Goal: Transaction & Acquisition: Purchase product/service

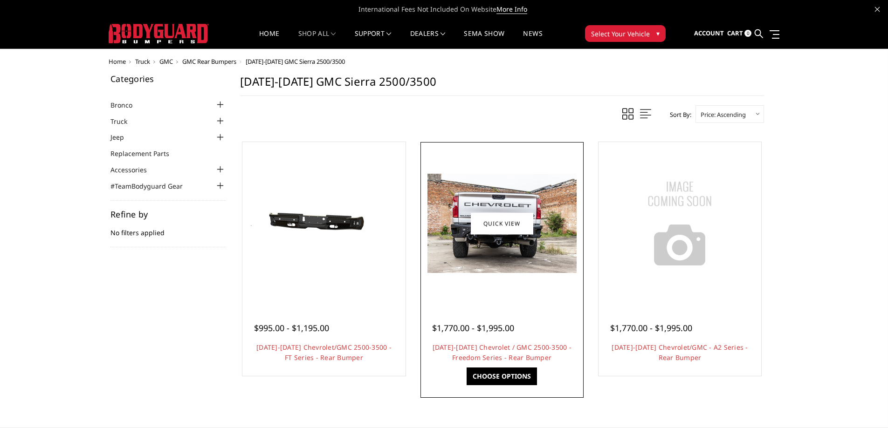
click at [473, 379] on link "Choose Options" at bounding box center [502, 377] width 70 height 18
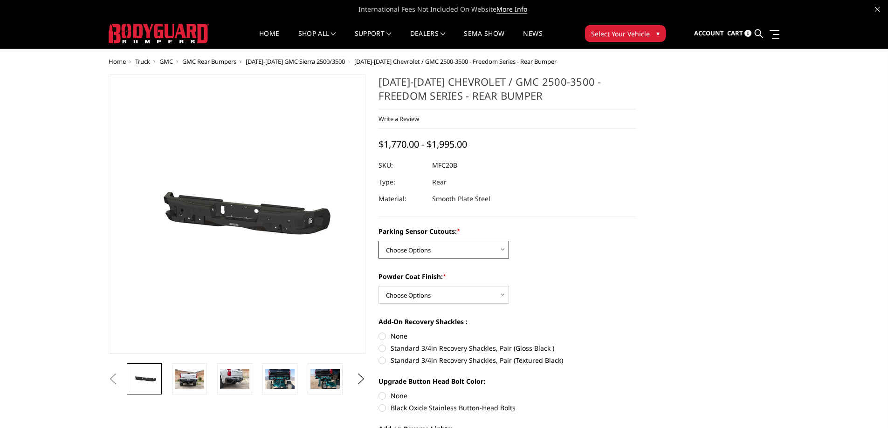
click at [414, 251] on select "Choose Options No - Without Parking Sensor Cutouts Yes - With Parking Sensor Cu…" at bounding box center [444, 250] width 131 height 18
select select "2870"
click at [379, 241] on select "Choose Options No - Without Parking Sensor Cutouts Yes - With Parking Sensor Cu…" at bounding box center [444, 250] width 131 height 18
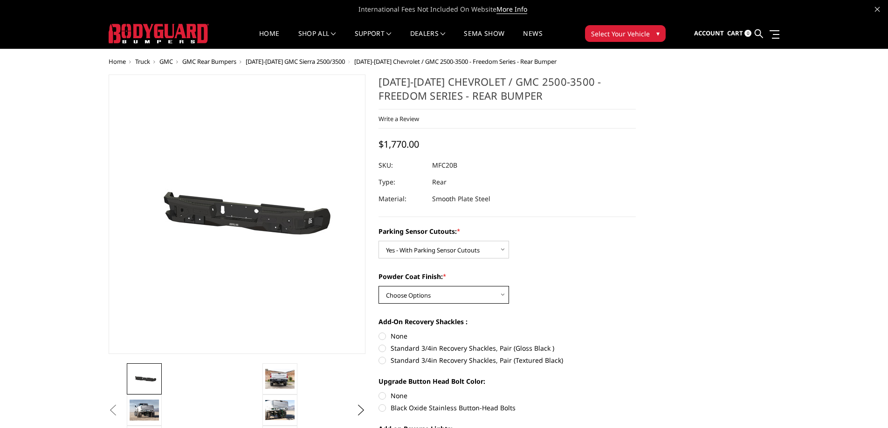
click at [416, 297] on select "Choose Options Bare Metal Texture Black Powder Coat" at bounding box center [444, 295] width 131 height 18
select select "2872"
click at [379, 286] on select "Choose Options Bare Metal Texture Black Powder Coat" at bounding box center [444, 295] width 131 height 18
drag, startPoint x: 464, startPoint y: 166, endPoint x: 434, endPoint y: 167, distance: 30.3
click at [434, 167] on dd "MFC20BYT" at bounding box center [448, 165] width 33 height 17
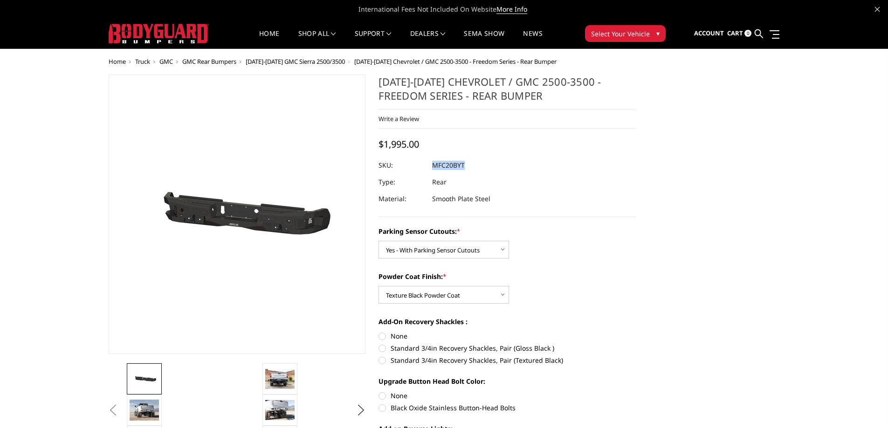
copy dd "MFC20BYT"
click at [278, 408] on img at bounding box center [279, 410] width 29 height 20
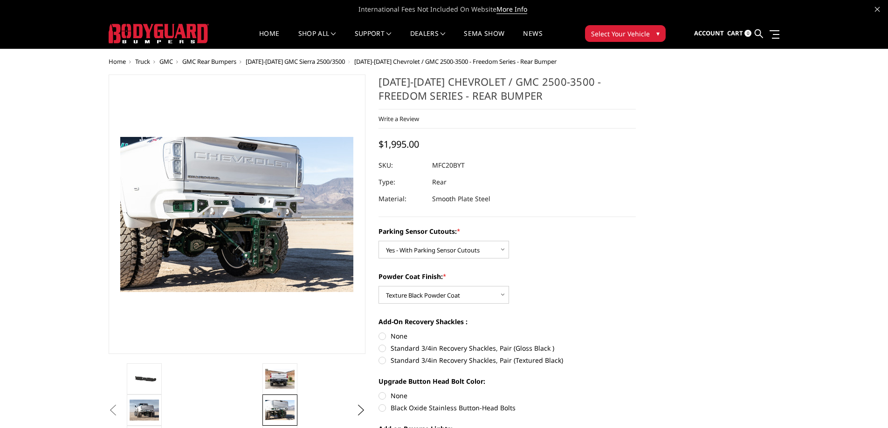
click at [120, 408] on button "Previous" at bounding box center [113, 411] width 14 height 14
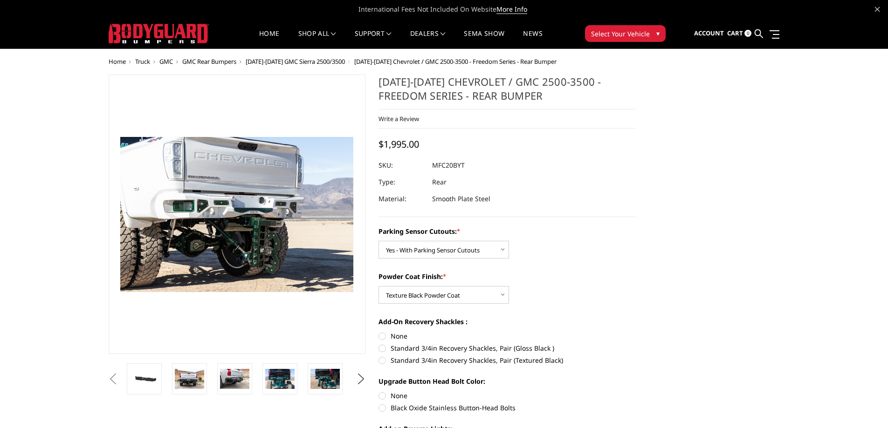
click at [516, 107] on h1 "[DATE]-[DATE] Chevrolet / GMC 2500-3500 - Freedom Series - Rear Bumper" at bounding box center [507, 92] width 257 height 35
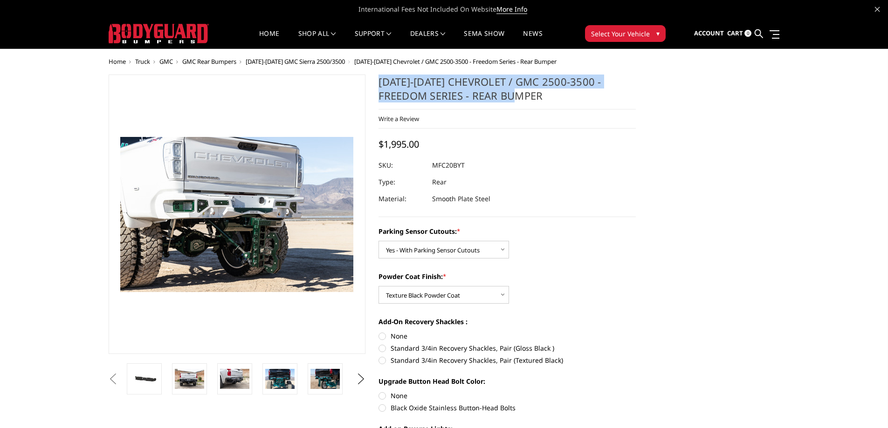
drag, startPoint x: 495, startPoint y: 97, endPoint x: 379, endPoint y: 84, distance: 116.3
click at [379, 84] on h1 "[DATE]-[DATE] Chevrolet / GMC 2500-3500 - Freedom Series - Rear Bumper" at bounding box center [507, 92] width 257 height 35
copy h1 "[DATE]-[DATE] Chevrolet / GMC 2500-3500 - Freedom Series - Rear Bumper"
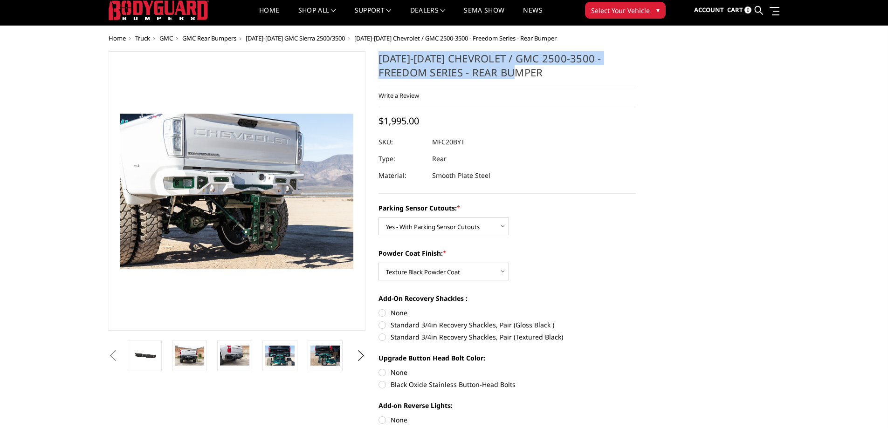
scroll to position [47, 0]
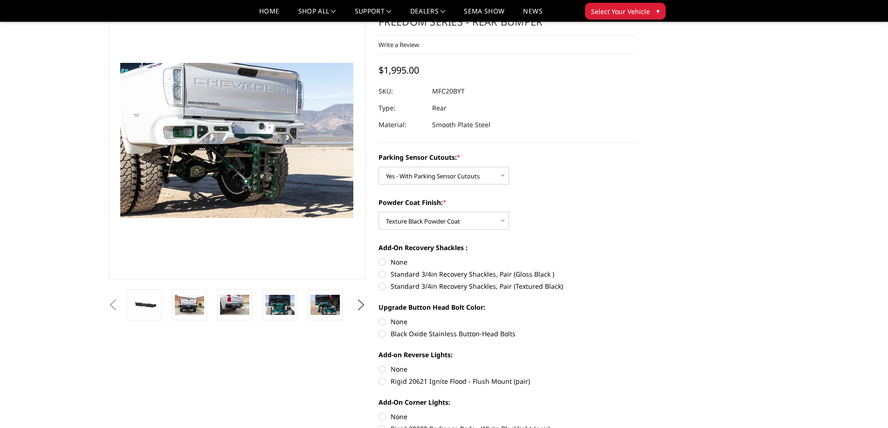
click at [384, 276] on label "Standard 3/4in Recovery Shackles, Pair (Gloss Black )" at bounding box center [507, 274] width 257 height 10
click at [636, 258] on input "Standard 3/4in Recovery Shackles, Pair (Gloss Black )" at bounding box center [636, 257] width 0 height 0
radio input "true"
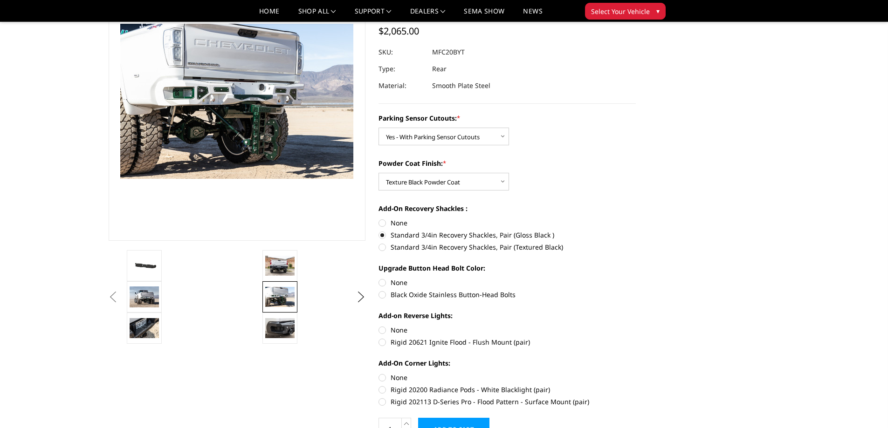
scroll to position [93, 0]
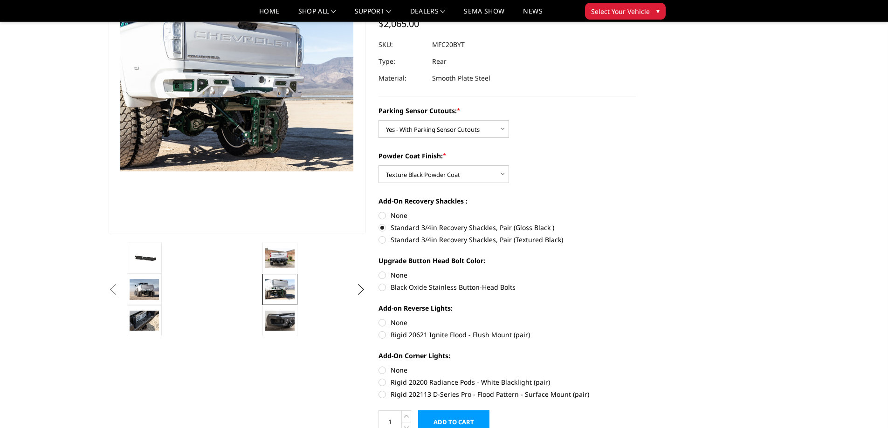
click at [385, 288] on label "Black Oxide Stainless Button-Head Bolts" at bounding box center [507, 288] width 257 height 10
click at [636, 271] on input "Black Oxide Stainless Button-Head Bolts" at bounding box center [636, 270] width 0 height 0
radio input "true"
click at [148, 257] on img at bounding box center [144, 259] width 29 height 14
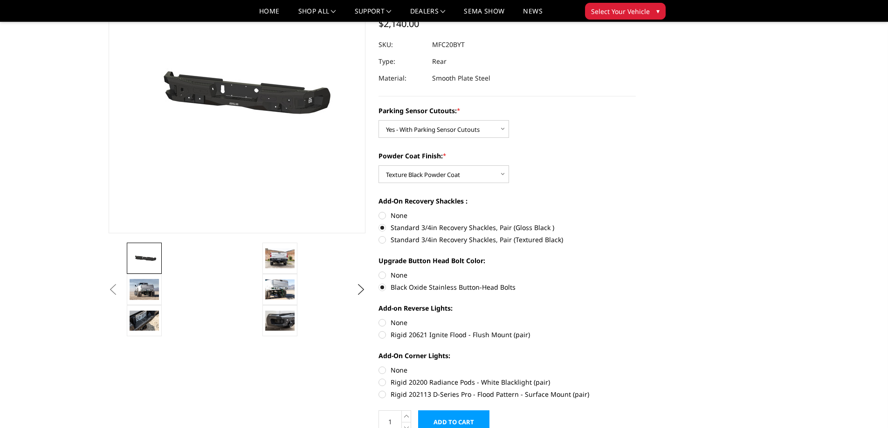
click at [300, 258] on li at bounding box center [329, 258] width 136 height 31
click at [284, 258] on img at bounding box center [279, 259] width 29 height 20
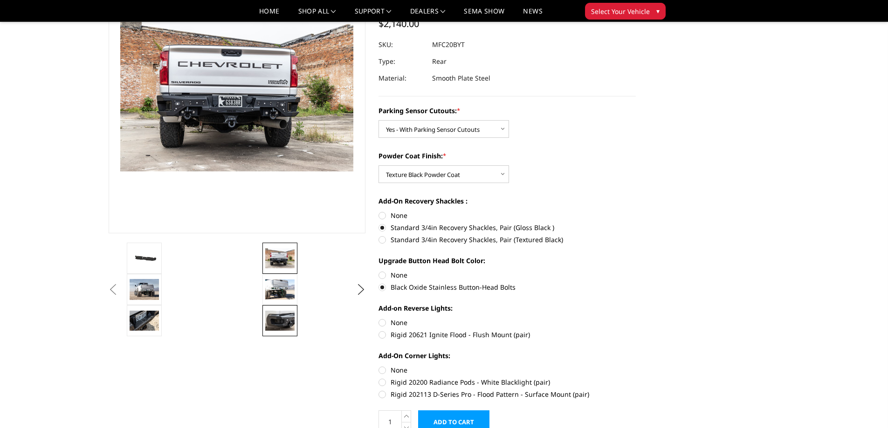
click at [277, 323] on img at bounding box center [279, 321] width 29 height 20
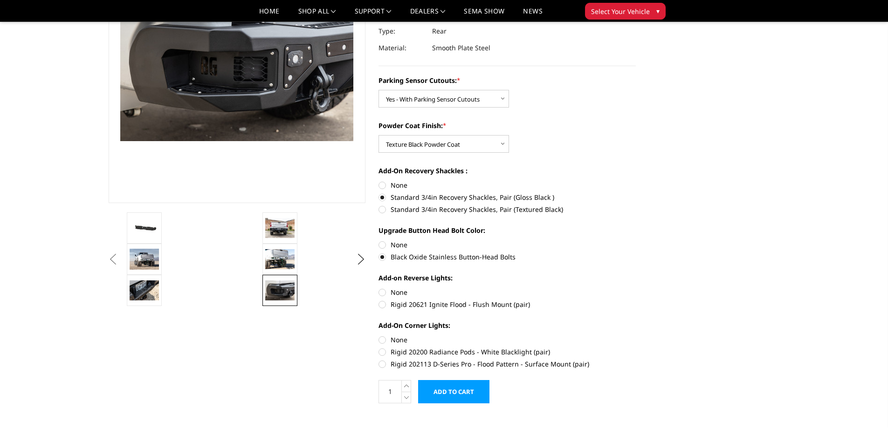
scroll to position [140, 0]
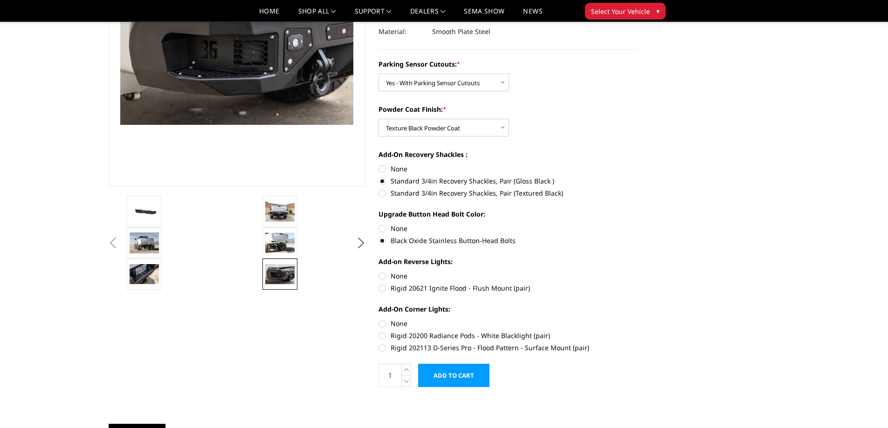
click at [384, 287] on label "Rigid 20621 Ignite Flood - Flush Mount (pair)" at bounding box center [507, 288] width 257 height 10
click at [636, 272] on input "Rigid 20621 Ignite Flood - Flush Mount (pair)" at bounding box center [636, 271] width 0 height 0
radio input "true"
drag, startPoint x: 553, startPoint y: 180, endPoint x: 409, endPoint y: 176, distance: 143.7
click at [409, 176] on label "Standard 3/4in Recovery Shackles, Pair (Gloss Black )" at bounding box center [507, 181] width 257 height 10
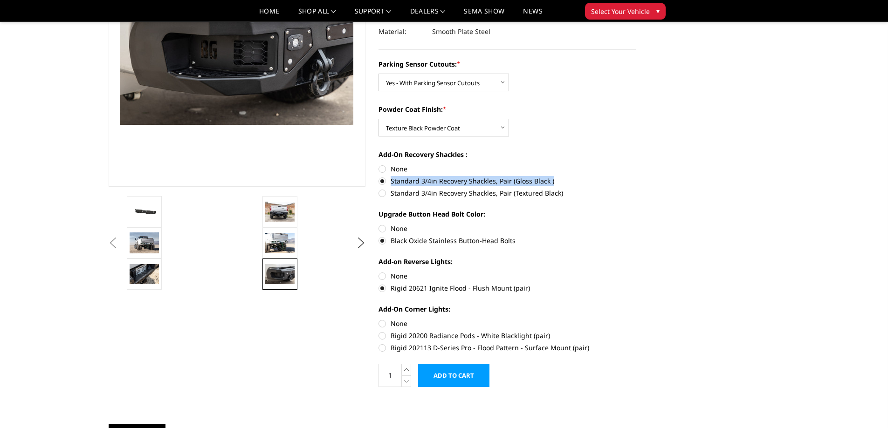
copy label "Standard 3/4in Recovery Shackles, Pair (Gloss Black )"
click at [547, 239] on label "Black Oxide Stainless Button-Head Bolts" at bounding box center [507, 241] width 257 height 10
click at [636, 224] on input "Black Oxide Stainless Button-Head Bolts" at bounding box center [636, 224] width 0 height 0
drag, startPoint x: 514, startPoint y: 241, endPoint x: 392, endPoint y: 242, distance: 122.2
click at [392, 242] on label "Black Oxide Stainless Button-Head Bolts" at bounding box center [507, 241] width 257 height 10
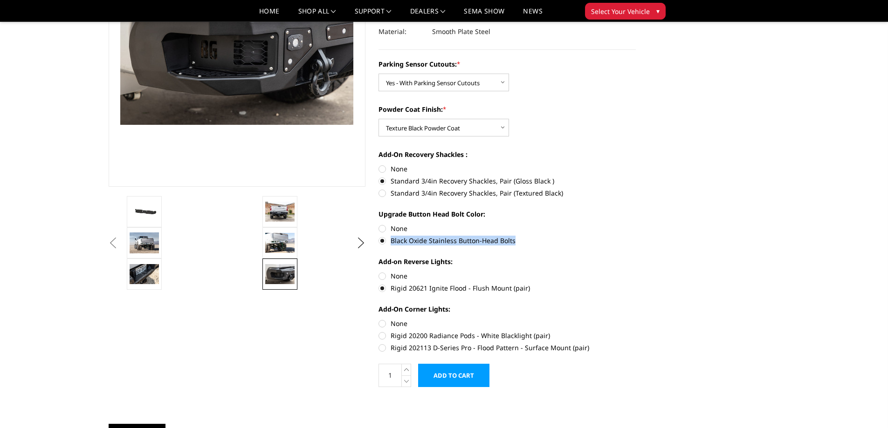
copy label "Black Oxide Stainless Button-Head Bolts"
click at [608, 112] on label "Powder Coat Finish: *" at bounding box center [507, 109] width 257 height 10
click at [509, 119] on select "Choose Options Bare Metal Texture Black Powder Coat" at bounding box center [444, 128] width 131 height 18
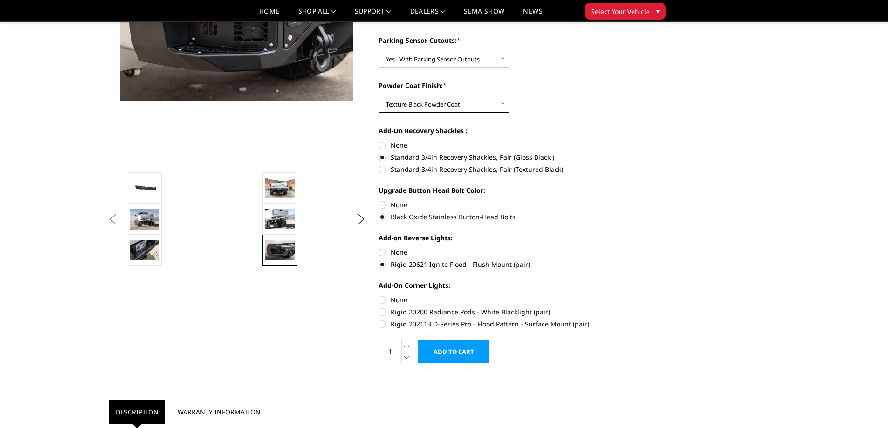
scroll to position [186, 0]
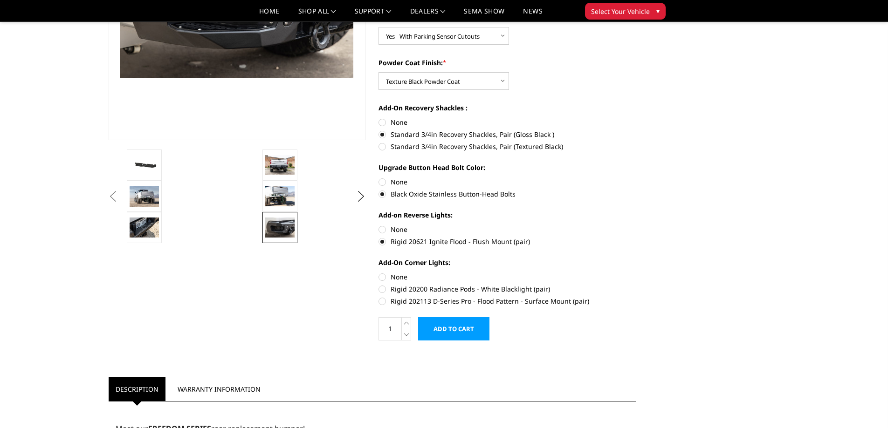
click at [384, 243] on label "Rigid 20621 Ignite Flood - Flush Mount (pair)" at bounding box center [507, 242] width 257 height 10
click at [636, 225] on input "Rigid 20621 Ignite Flood - Flush Mount (pair)" at bounding box center [636, 225] width 0 height 0
click at [386, 230] on label "None" at bounding box center [507, 230] width 257 height 10
click at [379, 225] on input "None" at bounding box center [379, 225] width 0 height 0
radio input "true"
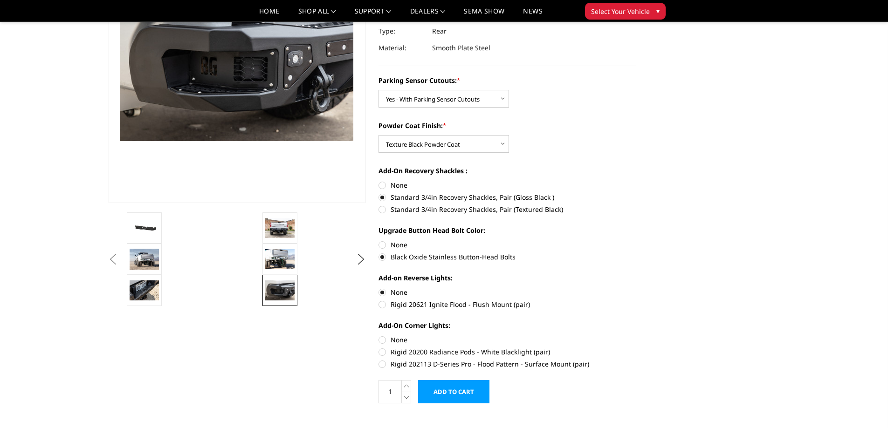
scroll to position [140, 0]
